Goal: Task Accomplishment & Management: Manage account settings

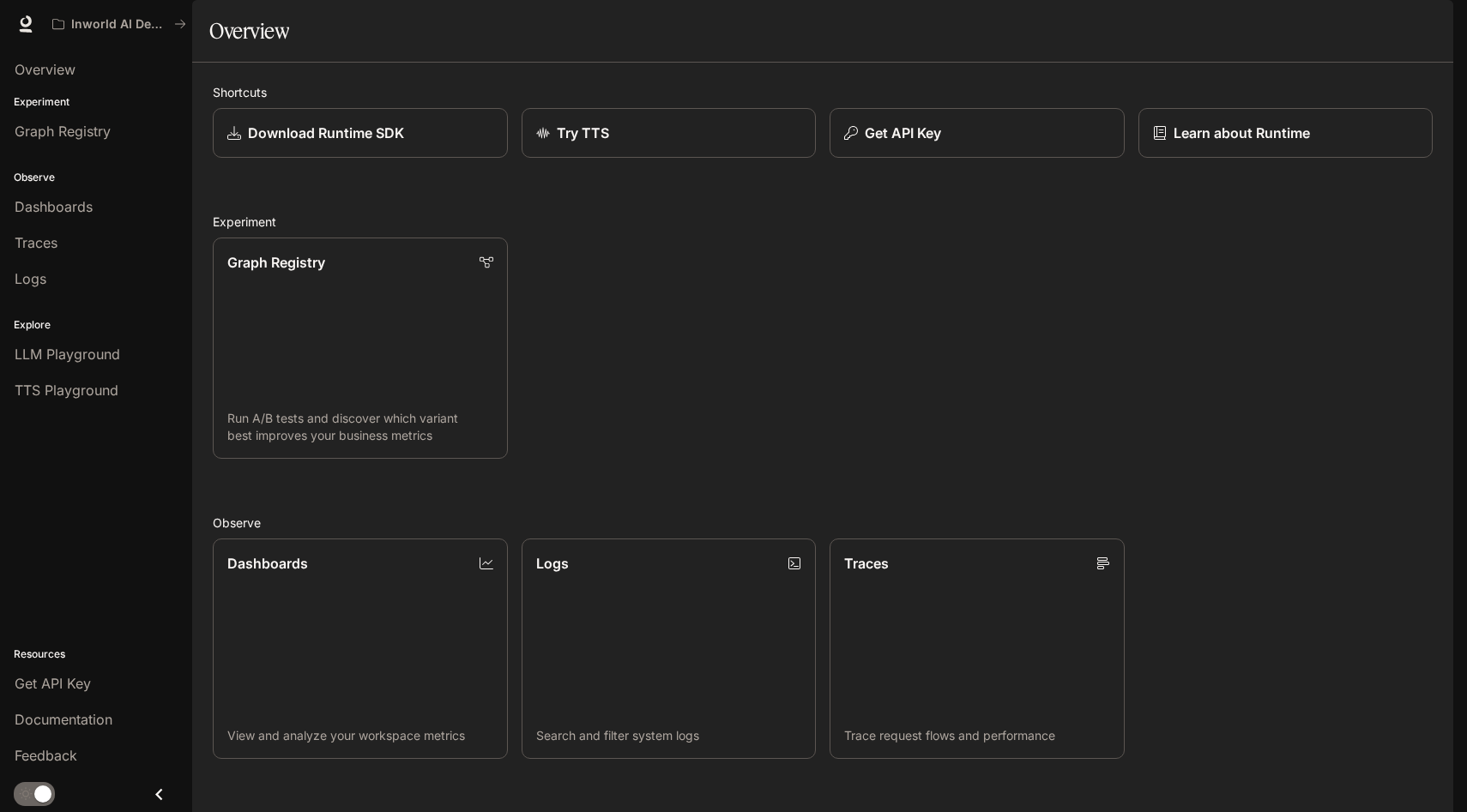
click at [1432, 29] on img "button" at bounding box center [1429, 24] width 24 height 24
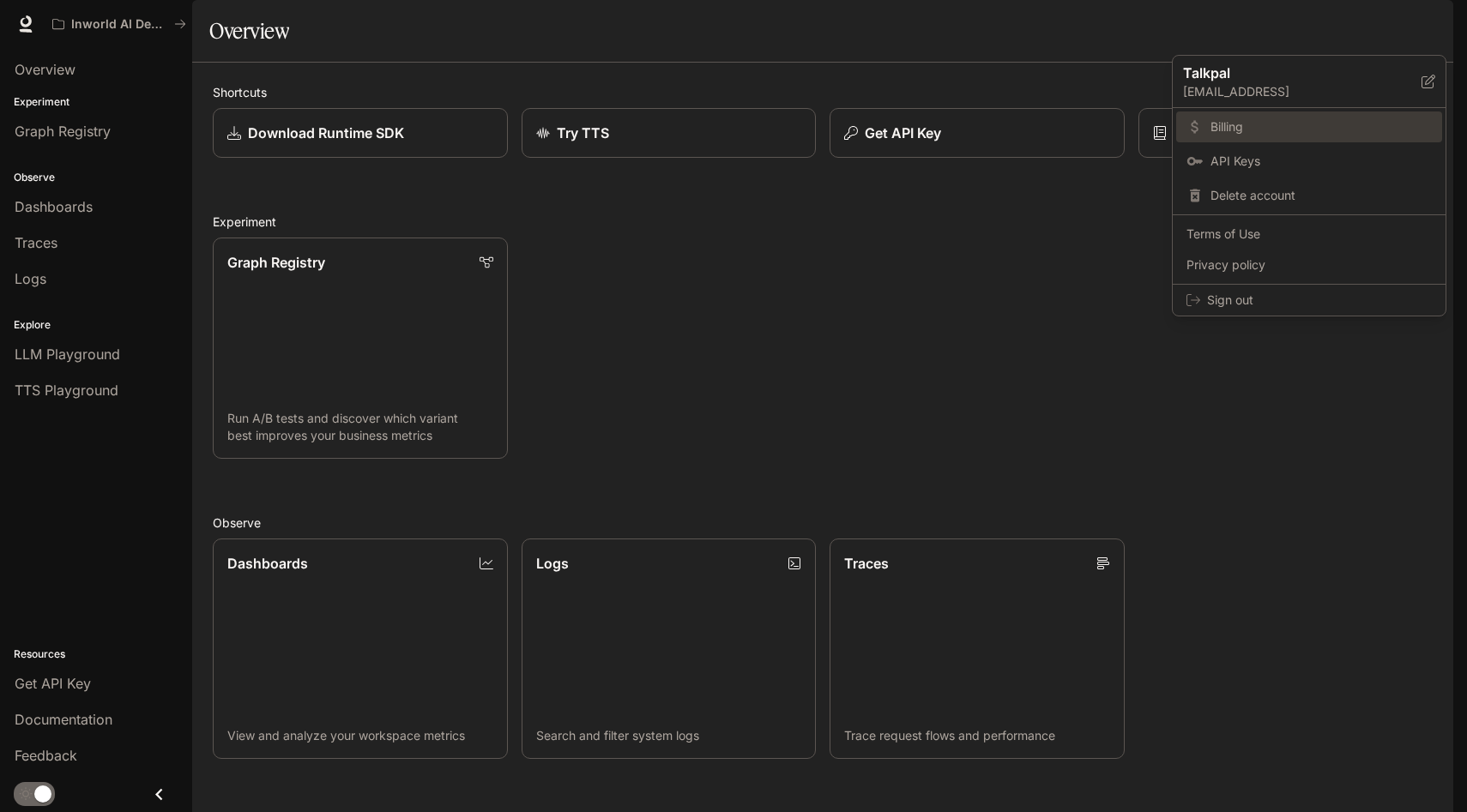
click at [1276, 121] on span "Billing" at bounding box center [1320, 127] width 222 height 18
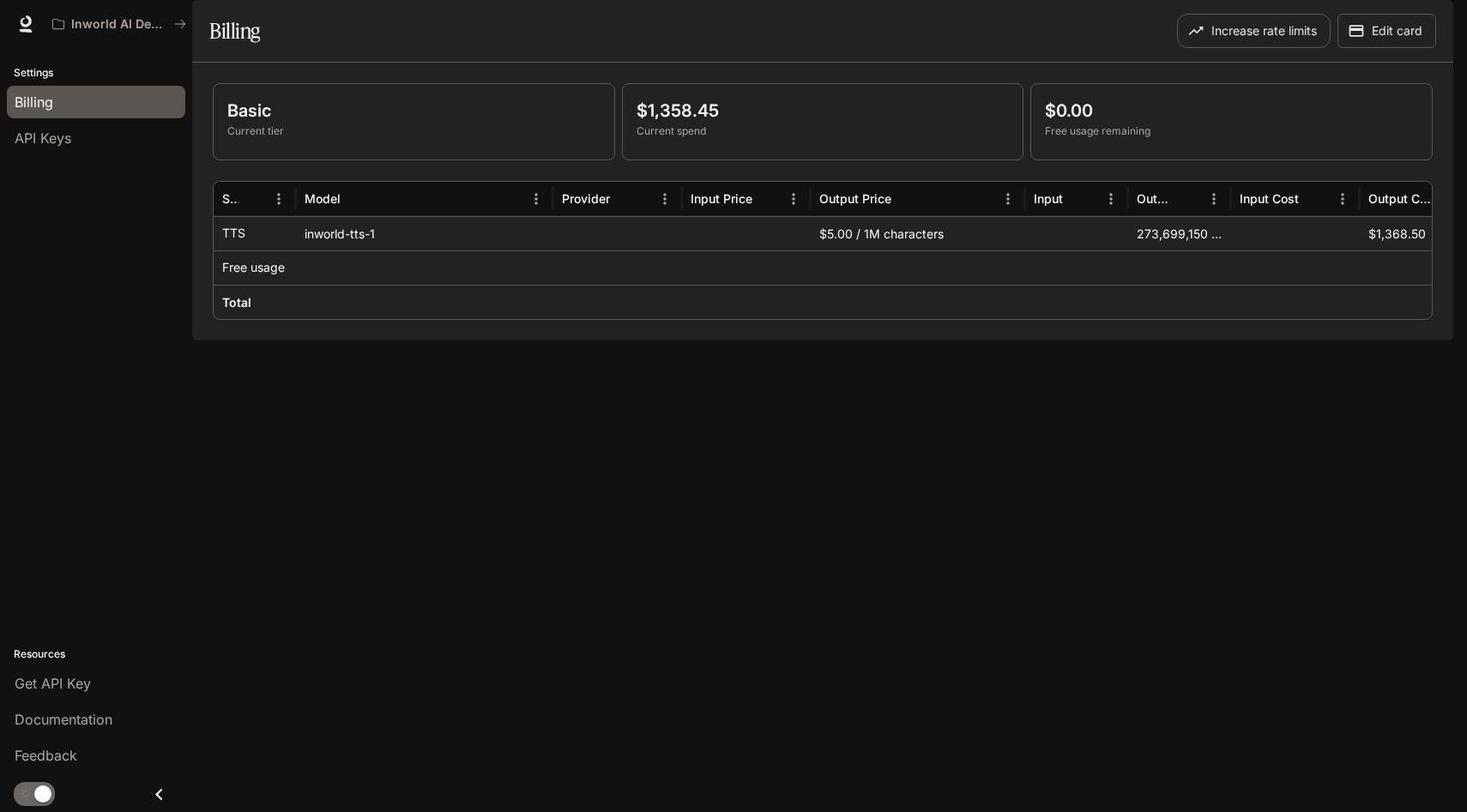
click at [790, 48] on div "Billing" at bounding box center [515, 31] width 610 height 34
